Goal: Task Accomplishment & Management: Use online tool/utility

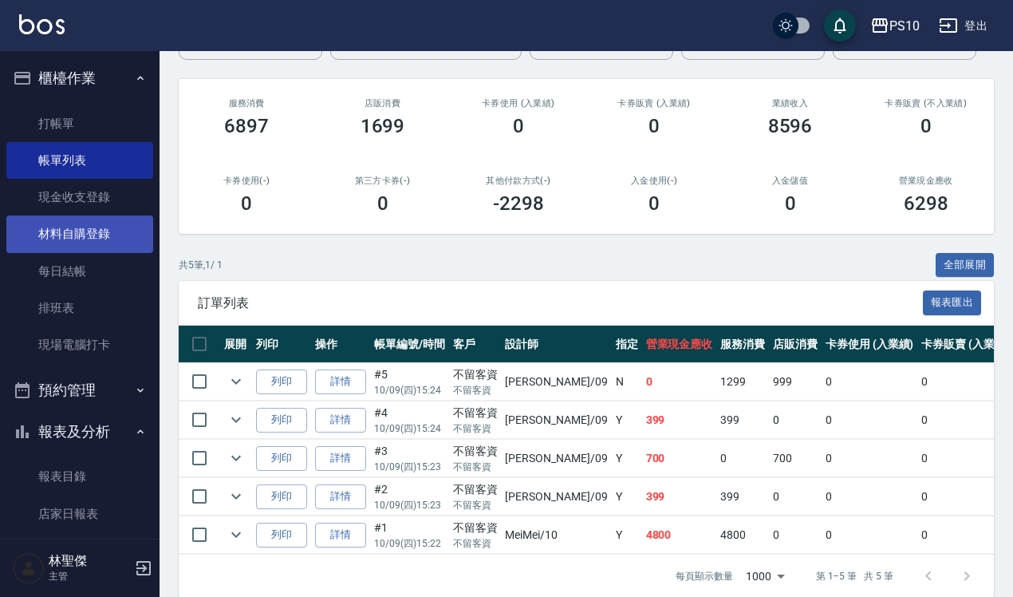
scroll to position [203, 0]
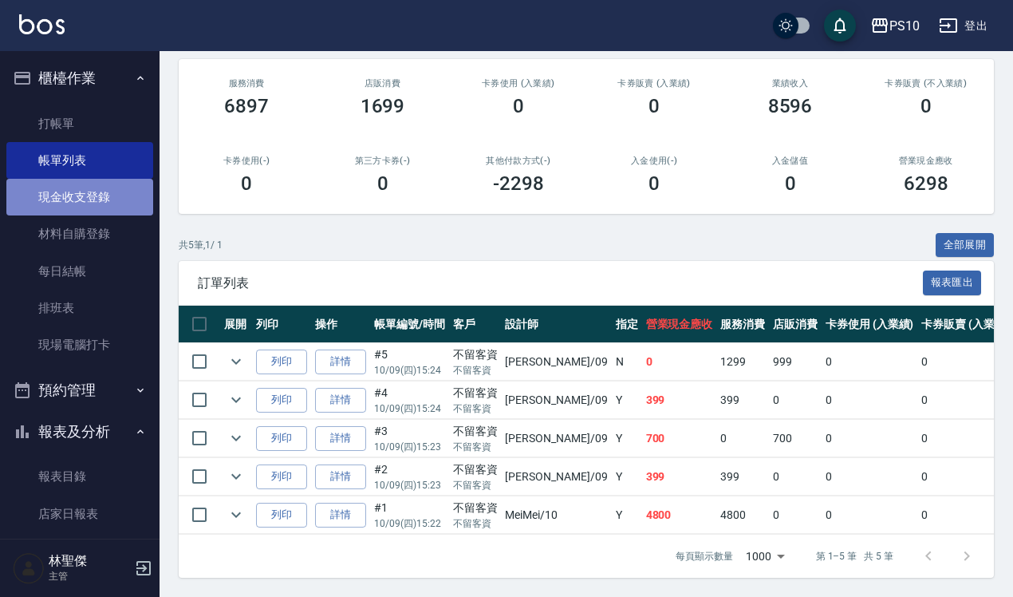
click at [101, 200] on link "現金收支登錄" at bounding box center [79, 197] width 147 height 37
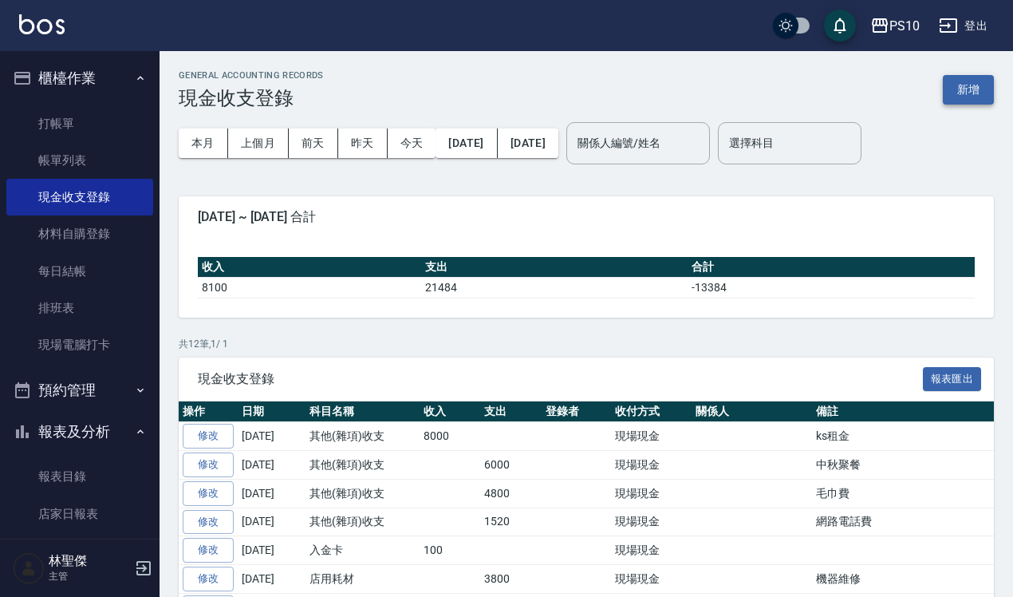
click at [967, 89] on button "新增" at bounding box center [968, 90] width 51 height 30
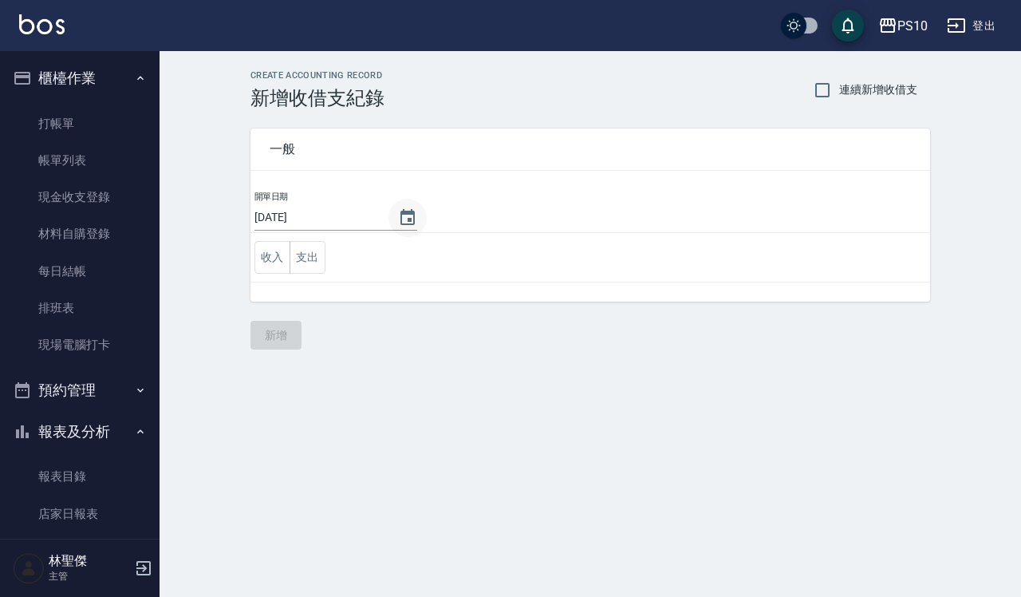
click at [409, 223] on icon "Choose date, selected date is 2025-10-09" at bounding box center [408, 217] width 14 height 16
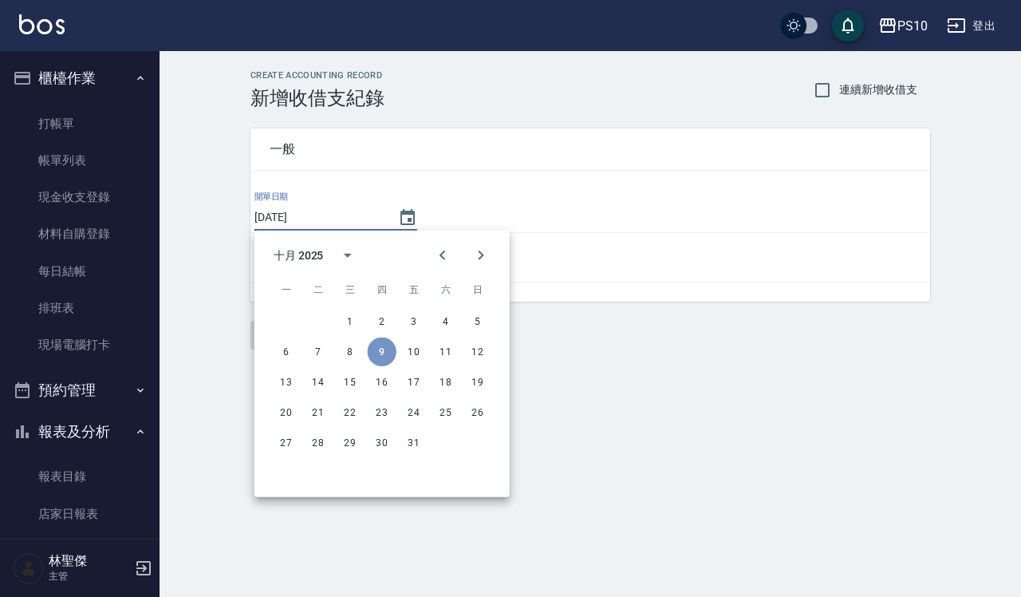
click at [388, 349] on button "9" at bounding box center [382, 351] width 29 height 29
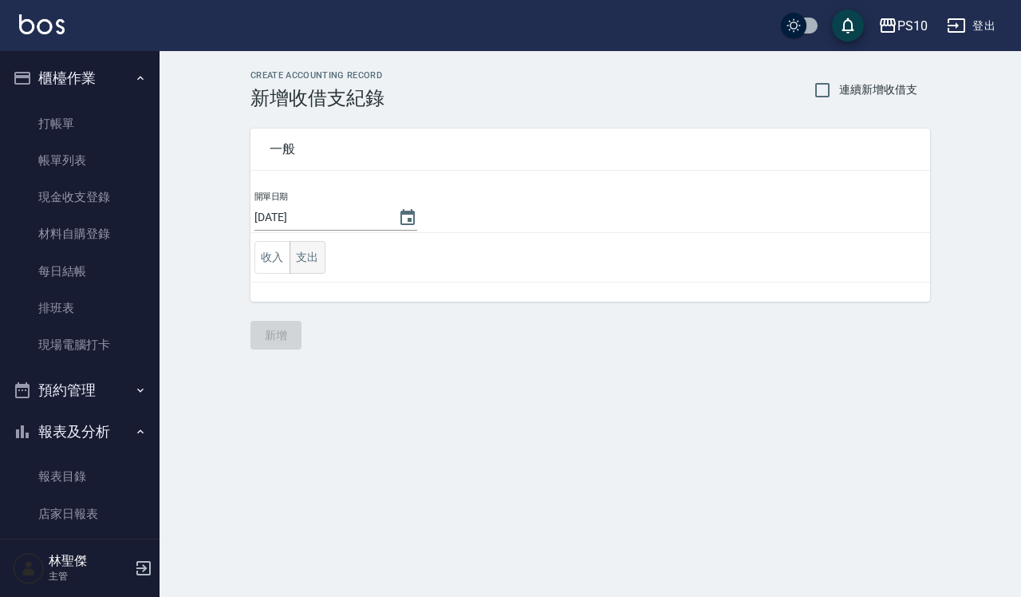
click at [301, 256] on button "支出" at bounding box center [308, 257] width 36 height 33
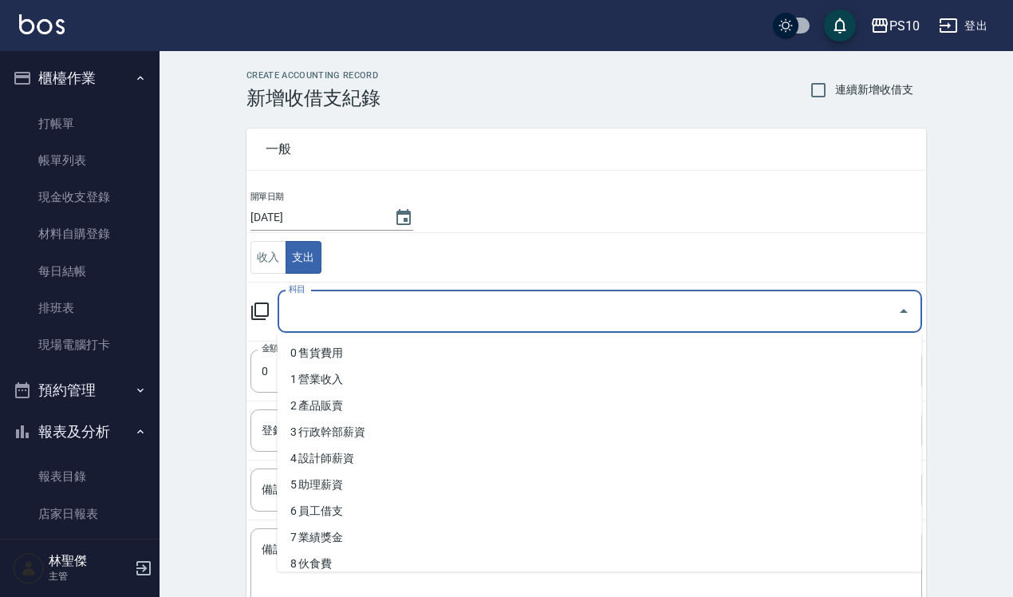
click at [320, 302] on input "科目" at bounding box center [588, 312] width 606 height 28
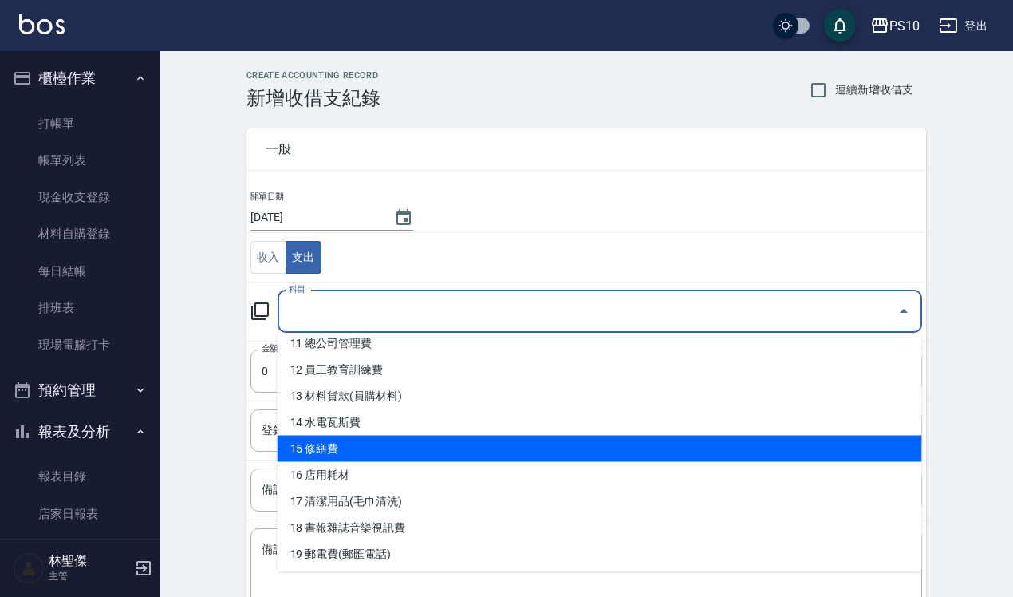
scroll to position [399, 0]
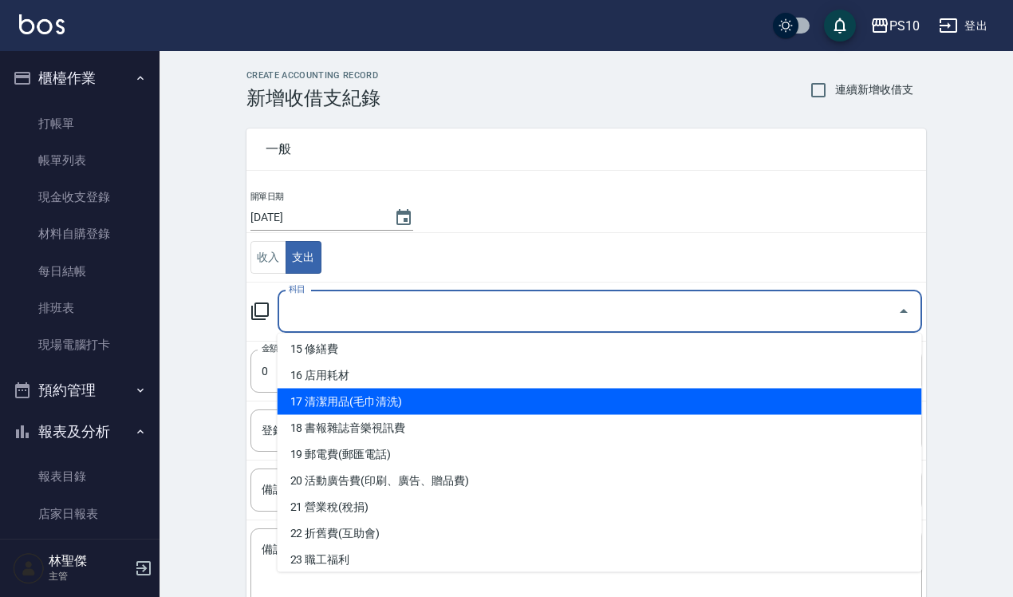
click at [353, 408] on li "17 清潔用品(毛巾清洗)" at bounding box center [600, 402] width 645 height 26
type input "17 清潔用品(毛巾清洗)"
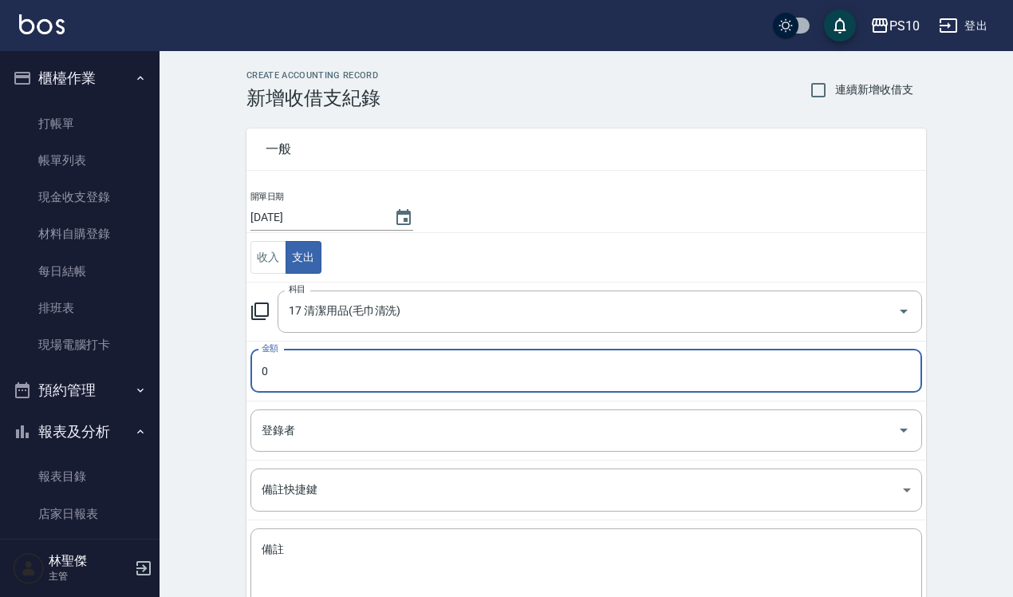
click at [276, 372] on input "0" at bounding box center [587, 370] width 672 height 43
type input "460"
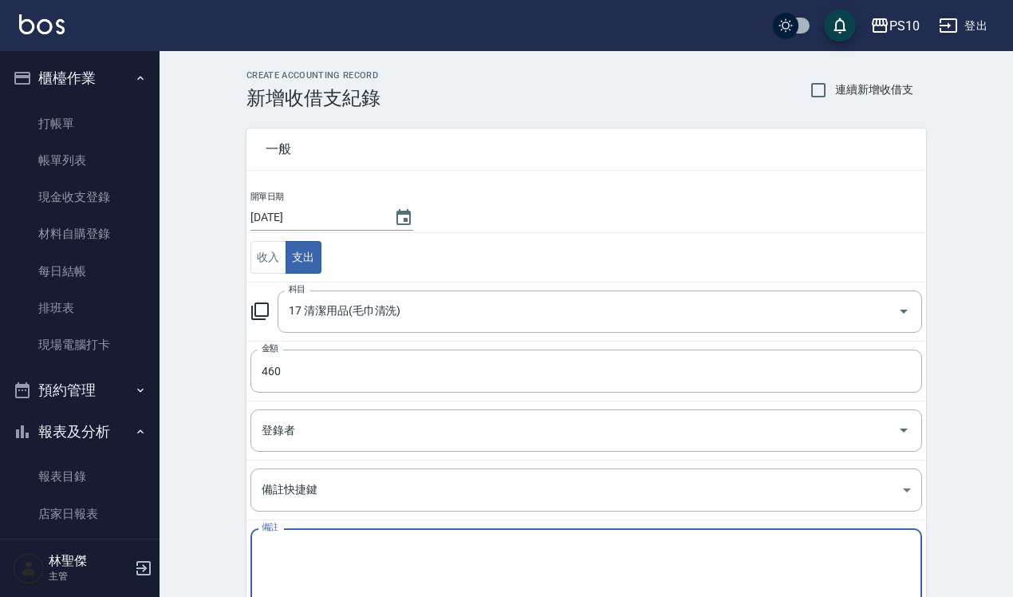
click at [278, 555] on textarea "備註" at bounding box center [586, 569] width 649 height 54
type textarea "r"
type textarea "ㄐ"
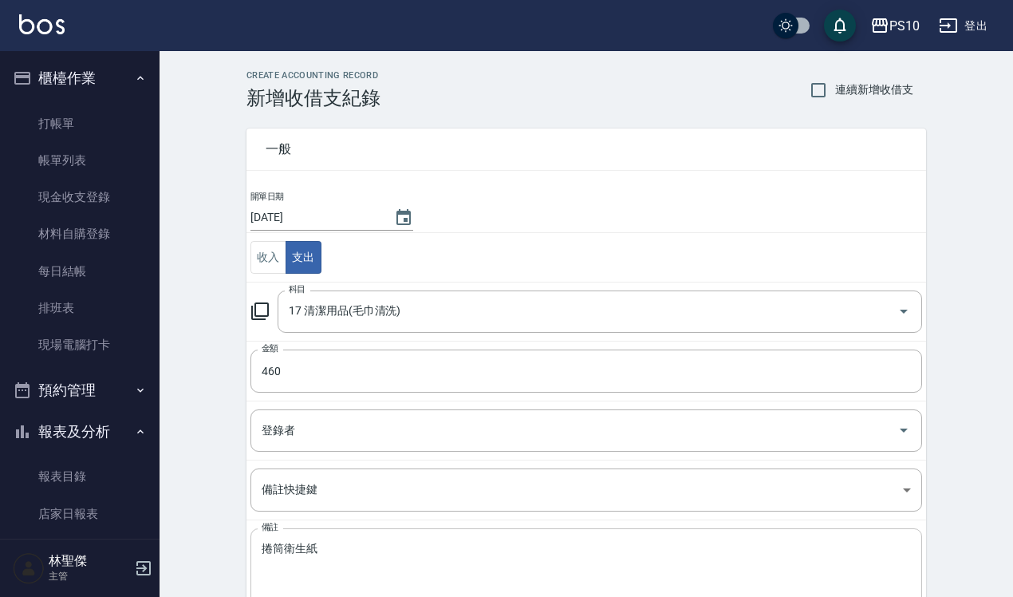
click at [258, 543] on div "捲筒衛生紙 x 備註" at bounding box center [587, 568] width 672 height 81
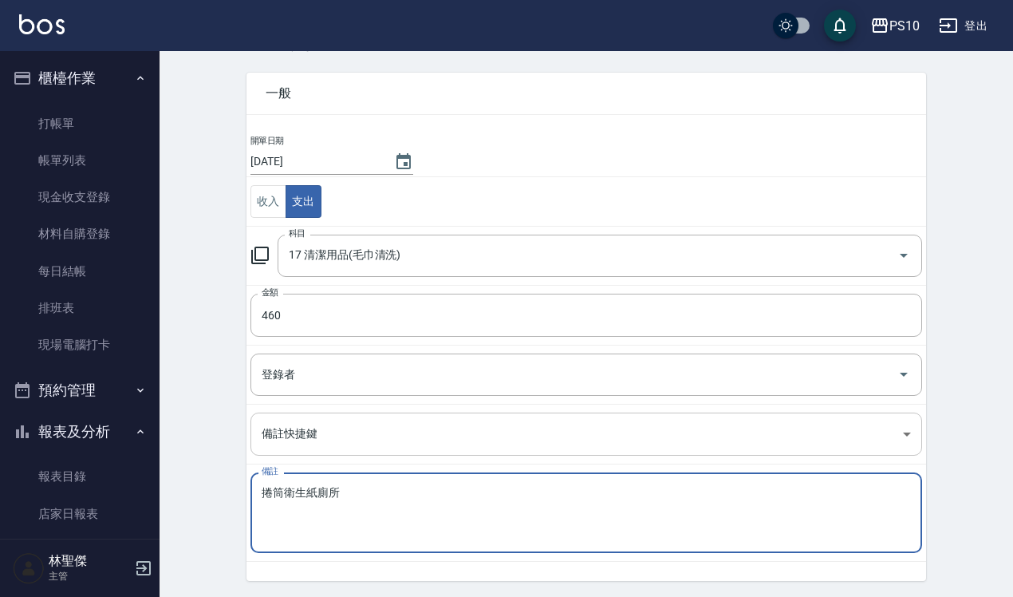
scroll to position [109, 0]
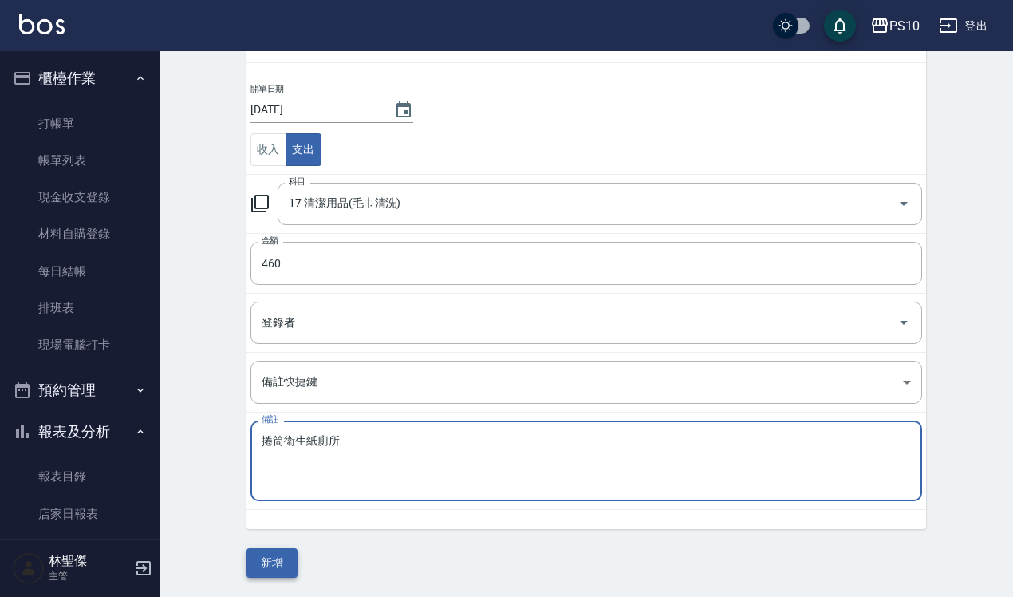
type textarea "捲筒衛生紙廁所"
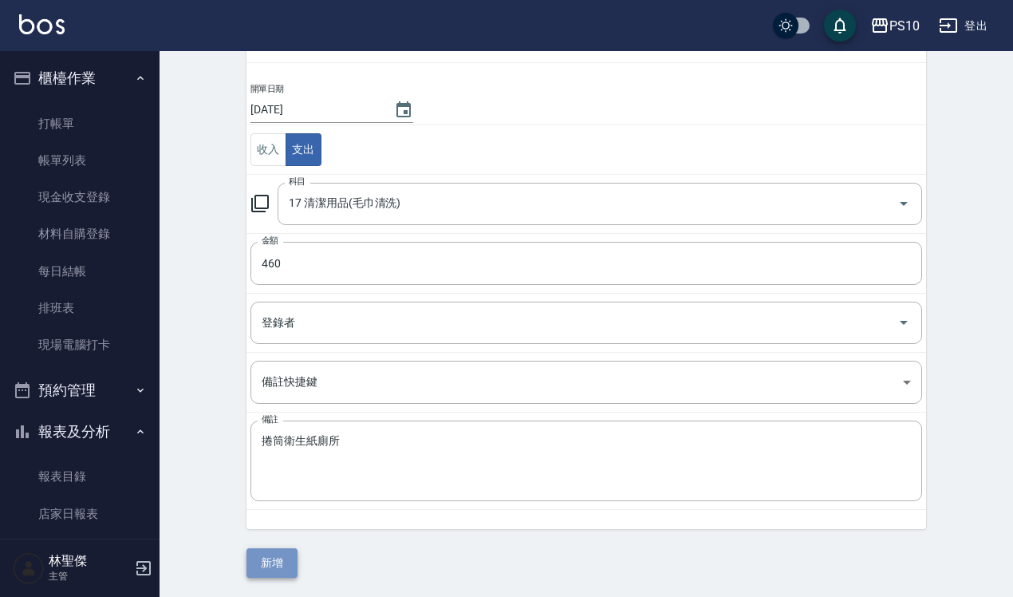
click at [274, 560] on button "新增" at bounding box center [272, 563] width 51 height 30
